Goal: Use online tool/utility: Utilize a website feature to perform a specific function

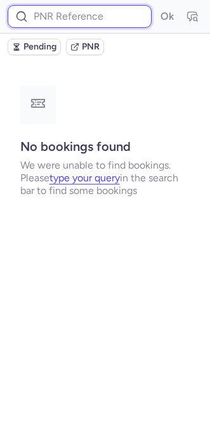
paste input "23673096746"
click at [57, 16] on input at bounding box center [80, 16] width 144 height 23
click at [157, 6] on button "Ok" at bounding box center [167, 16] width 20 height 20
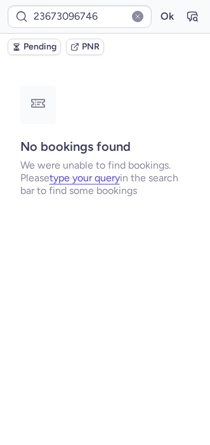
type input "CPFNGF"
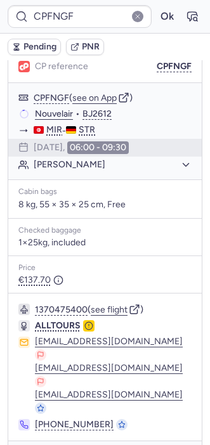
scroll to position [164, 0]
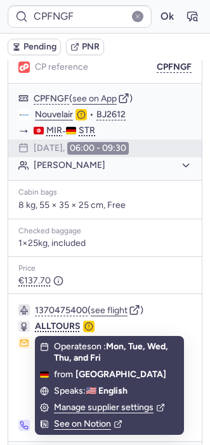
click at [175, 271] on div "Price" at bounding box center [104, 268] width 173 height 9
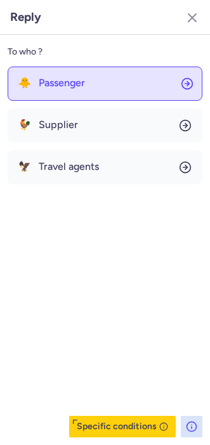
click at [42, 74] on button "🐥 Passenger" at bounding box center [105, 84] width 195 height 34
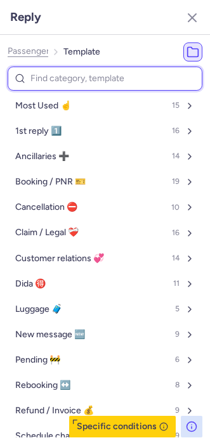
type input "e"
select select "en"
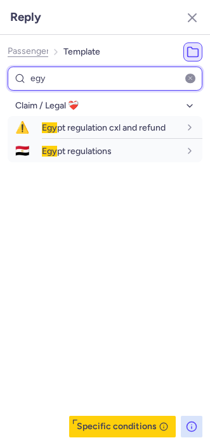
type input "egy"
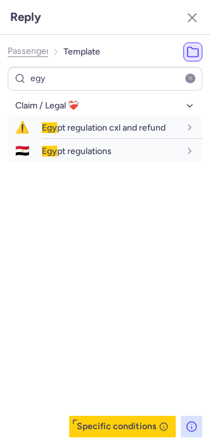
drag, startPoint x: 40, startPoint y: 255, endPoint x: 68, endPoint y: 207, distance: 56.5
click at [40, 255] on div "Claim / Legal ❤️‍🩹 ⚠️ Egy pt regulation cxl and refund fr en de nl pt es it ru …" at bounding box center [105, 267] width 195 height 342
drag, startPoint x: 102, startPoint y: 127, endPoint x: 82, endPoint y: 172, distance: 49.3
click at [82, 172] on div "Claim / Legal ❤️‍🩹 ⚠️ Egy pt regulation cxl and refund fr en de nl pt es it ru …" at bounding box center [105, 267] width 195 height 342
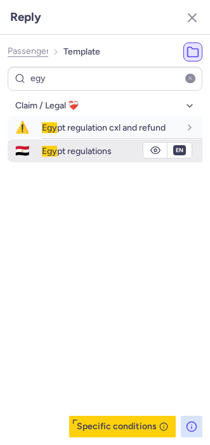
click at [82, 153] on span "Egy pt regulations" at bounding box center [77, 151] width 70 height 11
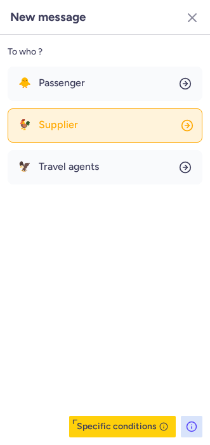
click at [77, 116] on button "🐓 Supplier" at bounding box center [105, 125] width 195 height 34
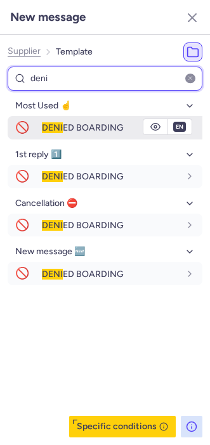
type input "deni"
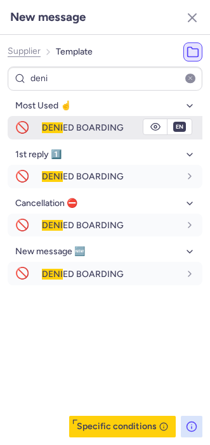
click at [51, 127] on span "DENI" at bounding box center [52, 127] width 21 height 11
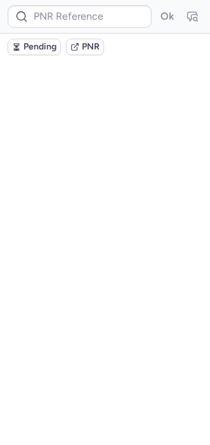
scroll to position [0, 0]
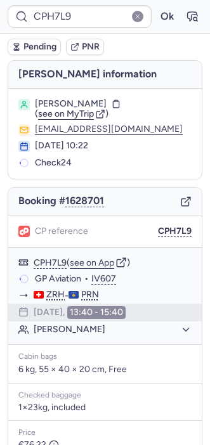
type input "CPFNGF"
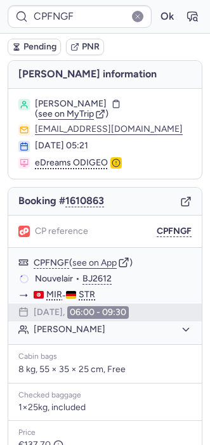
scroll to position [165, 0]
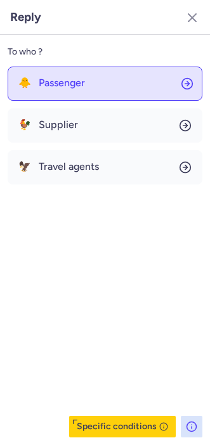
click at [49, 88] on span "Passenger" at bounding box center [62, 82] width 46 height 11
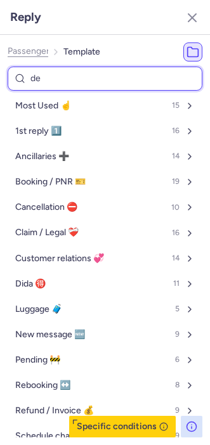
type input "den"
select select "en"
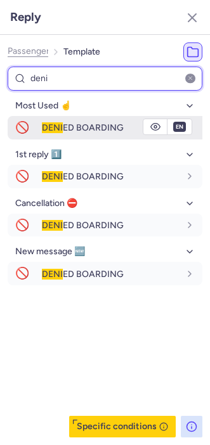
type input "deni"
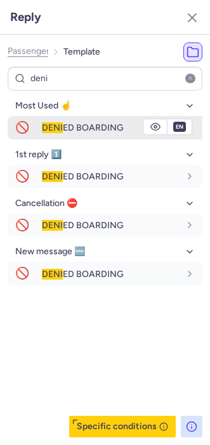
click at [45, 133] on div "[PERSON_NAME] BOARDING" at bounding box center [122, 128] width 160 height 22
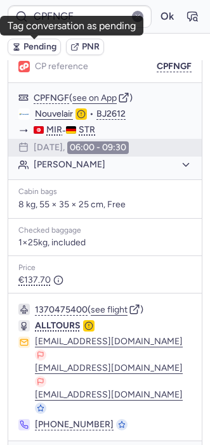
click at [22, 48] on button "Pending" at bounding box center [34, 47] width 53 height 16
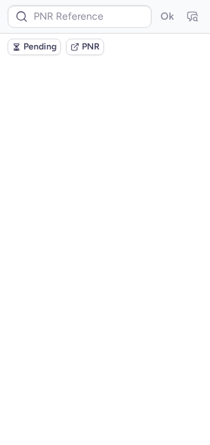
scroll to position [0, 0]
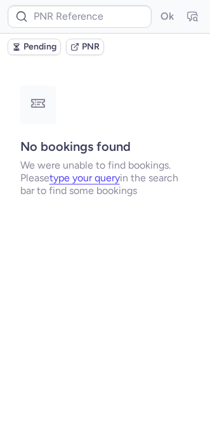
type input "DT1754578563053858"
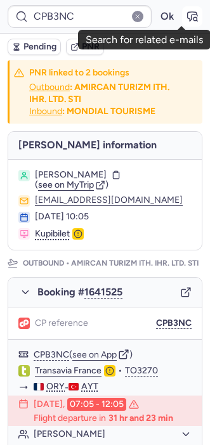
click at [188, 11] on button "button" at bounding box center [192, 16] width 20 height 20
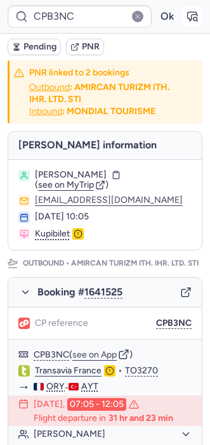
type input "DT1751741166075856"
